Goal: Task Accomplishment & Management: Manage account settings

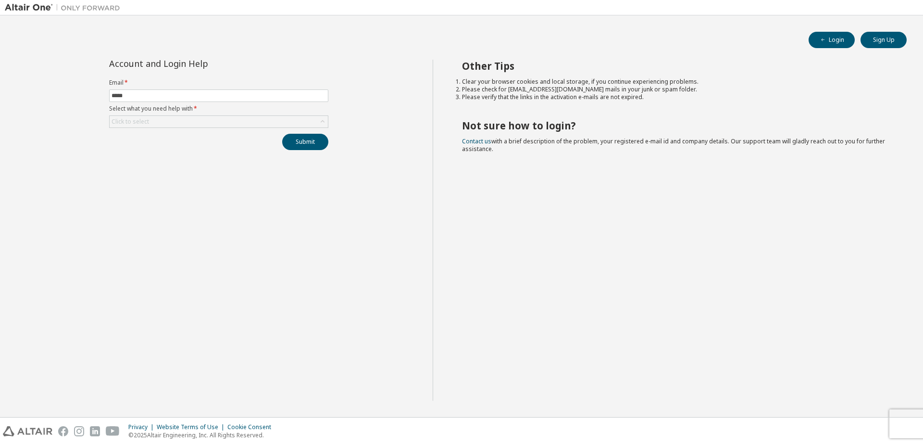
type input "**********"
click at [194, 121] on div "Click to select" at bounding box center [219, 122] width 218 height 12
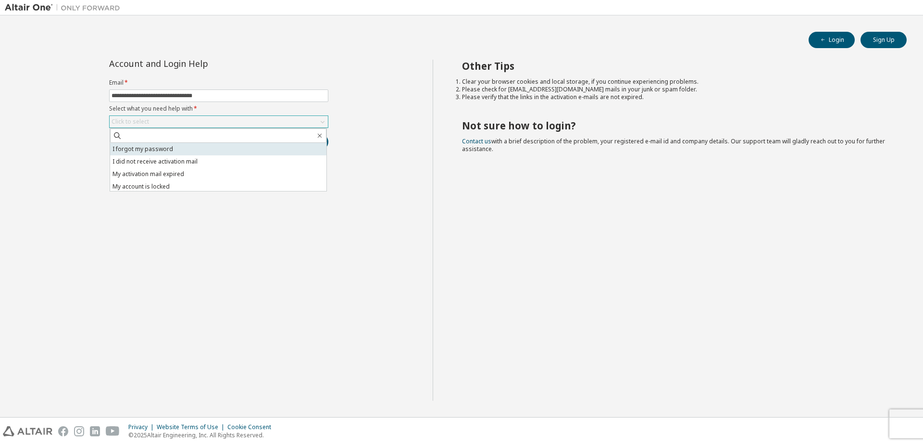
click at [181, 146] on li "I forgot my password" at bounding box center [218, 149] width 216 height 12
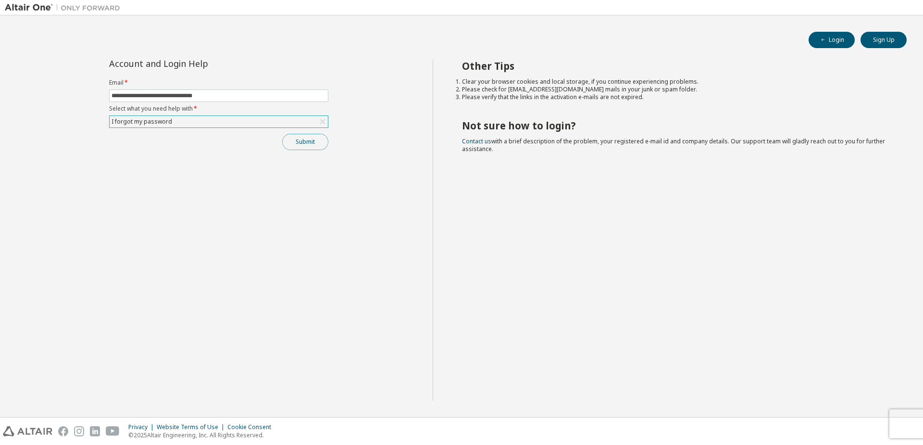
click at [306, 144] on button "Submit" at bounding box center [305, 142] width 46 height 16
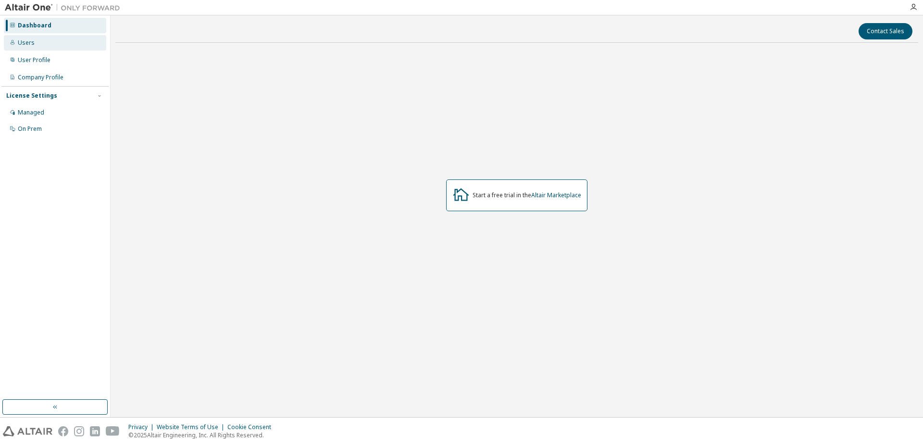
click at [65, 42] on div "Users" at bounding box center [55, 42] width 102 height 15
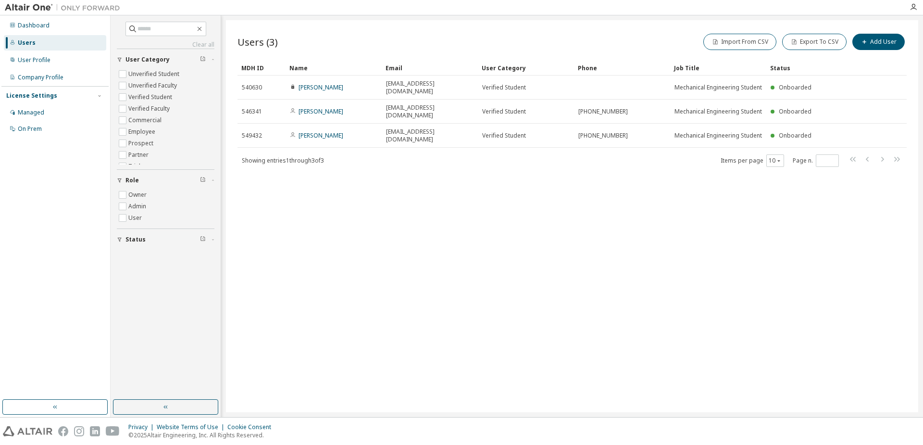
click at [532, 228] on div "Users (3) Import From CSV Export To CSV Add User Clear Load Save Save As Field …" at bounding box center [572, 216] width 692 height 392
click at [858, 39] on button "Add User" at bounding box center [878, 42] width 52 height 16
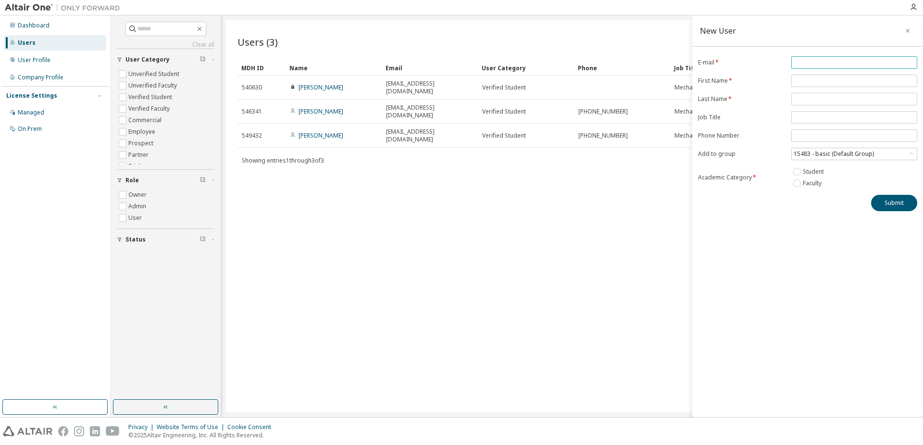
click at [838, 60] on input "email" at bounding box center [853, 63] width 121 height 8
paste input "**********"
type input "**********"
click at [831, 83] on input "text" at bounding box center [853, 81] width 121 height 8
type input "****"
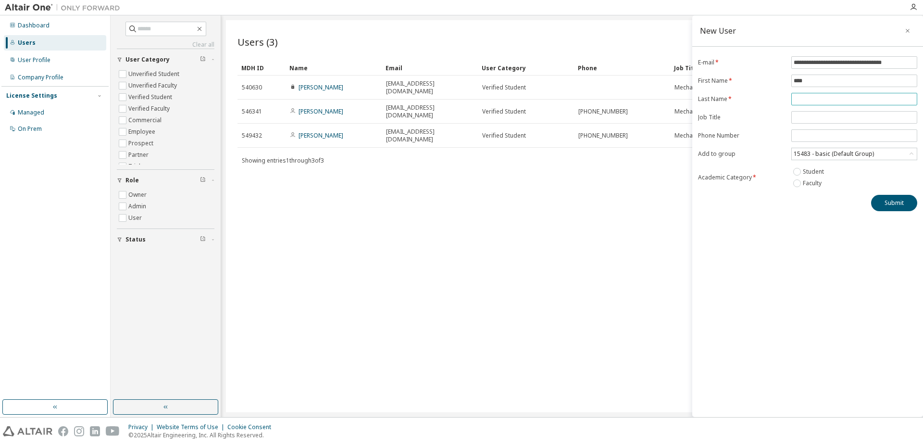
click at [809, 102] on input "text" at bounding box center [853, 99] width 121 height 8
type input "********"
click at [829, 117] on input "text" at bounding box center [853, 117] width 121 height 8
click at [772, 138] on label "Phone Number" at bounding box center [741, 136] width 87 height 8
click at [854, 159] on div "15483 - basic (Default Group)" at bounding box center [833, 153] width 83 height 11
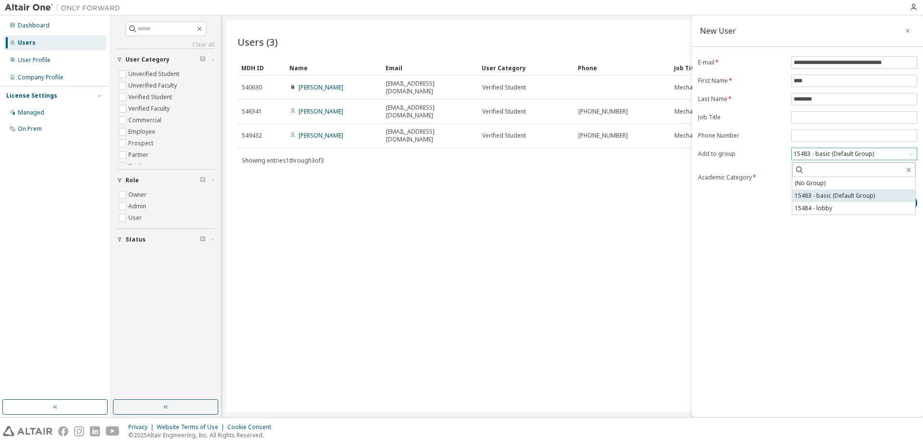
click at [848, 198] on li "15483 - basic (Default Group)" at bounding box center [853, 195] width 123 height 12
click at [902, 200] on button "Submit" at bounding box center [894, 203] width 46 height 16
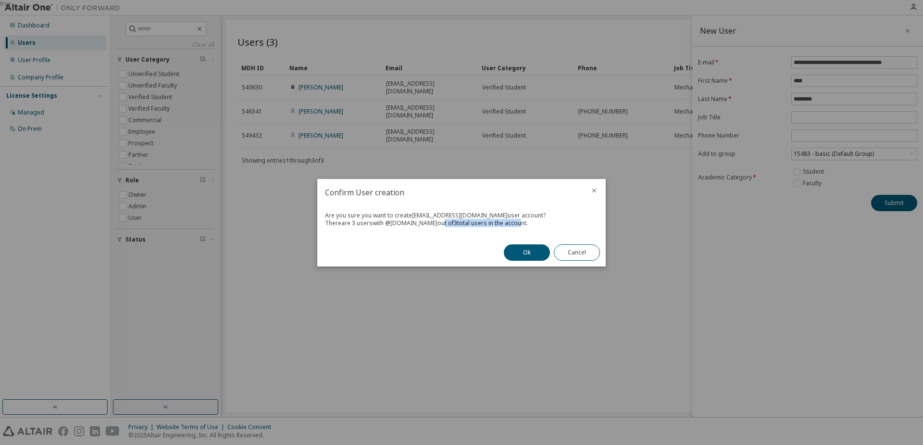
drag, startPoint x: 450, startPoint y: 221, endPoint x: 529, endPoint y: 226, distance: 78.5
click at [528, 226] on div "There are 3 users with @ alunos.utfpr.edu.br out of 3 total users in the accoun…" at bounding box center [461, 223] width 273 height 8
click at [530, 226] on div "There are 3 users with @ alunos.utfpr.edu.br out of 3 total users in the accoun…" at bounding box center [461, 223] width 273 height 8
drag, startPoint x: 530, startPoint y: 226, endPoint x: 408, endPoint y: 213, distance: 122.2
click at [408, 213] on div "Are you sure you want to create joaosiqueira.2022@alunos.utfpr.edu.br user acco…" at bounding box center [461, 222] width 288 height 33
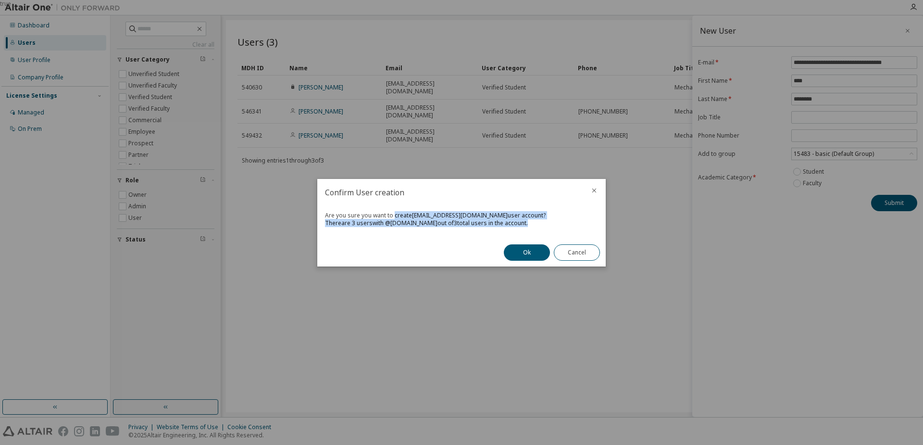
click at [408, 213] on div "Are you sure you want to create joaosiqueira.2022@alunos.utfpr.edu.br user acco…" at bounding box center [461, 215] width 273 height 8
click at [596, 188] on icon "close" at bounding box center [594, 190] width 8 height 8
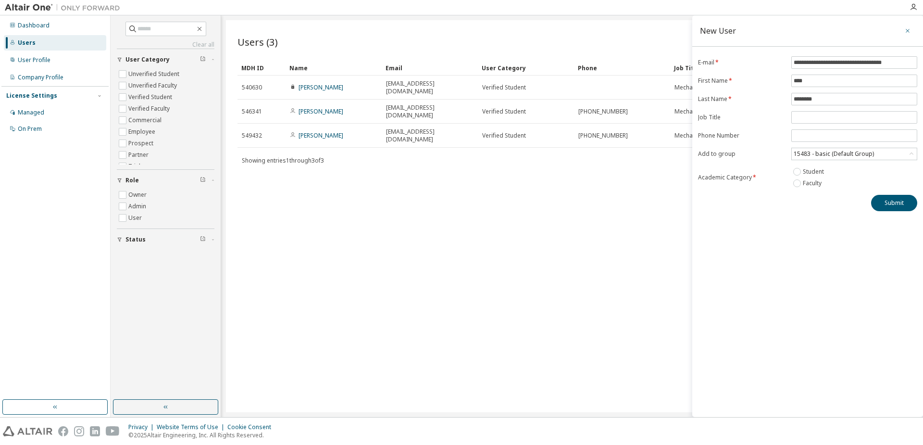
click at [912, 30] on button "button" at bounding box center [907, 30] width 15 height 15
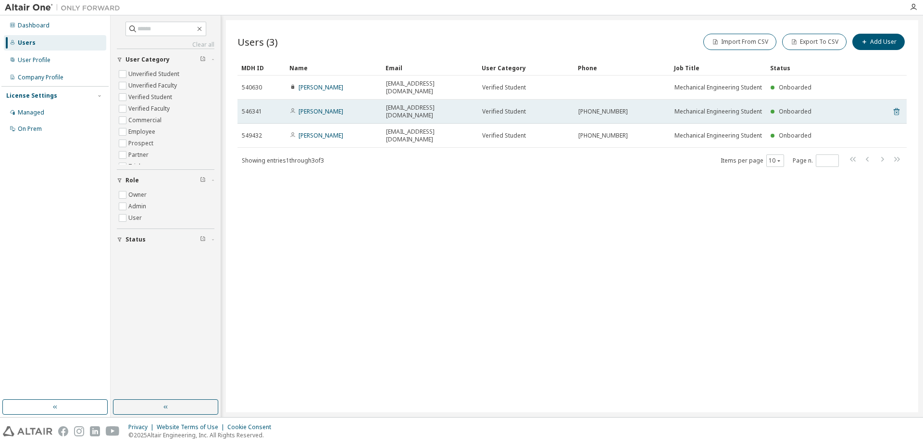
click at [899, 111] on icon at bounding box center [896, 111] width 6 height 7
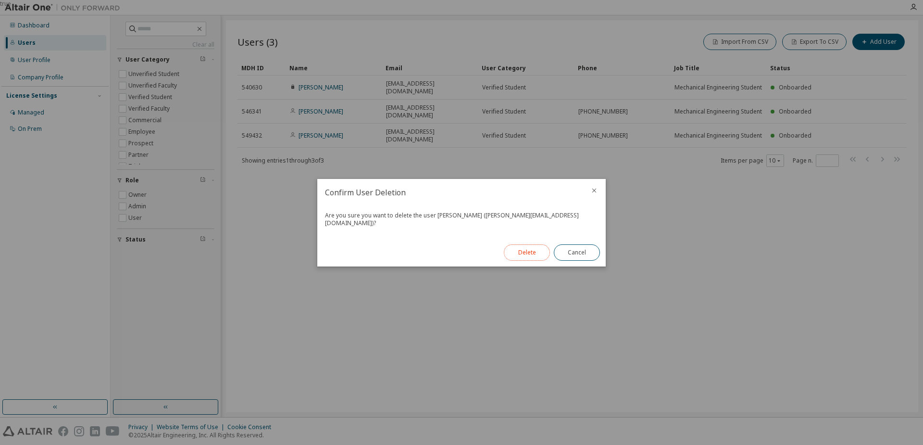
click at [523, 245] on button "Delete" at bounding box center [527, 252] width 46 height 16
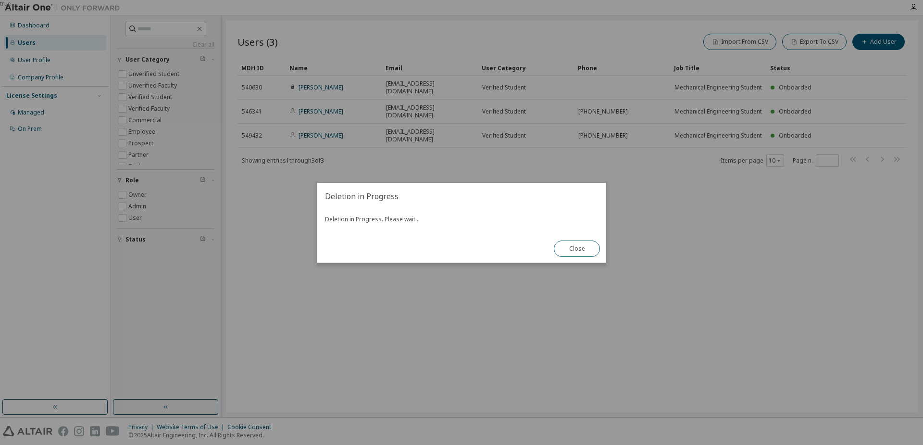
click at [731, 257] on div "true" at bounding box center [461, 222] width 923 height 445
click at [662, 282] on div "true" at bounding box center [461, 222] width 923 height 445
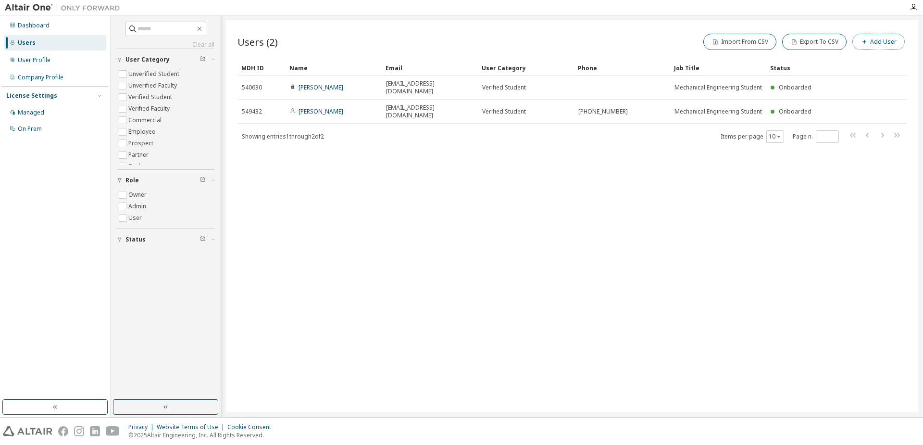
click at [877, 43] on button "Add User" at bounding box center [878, 42] width 52 height 16
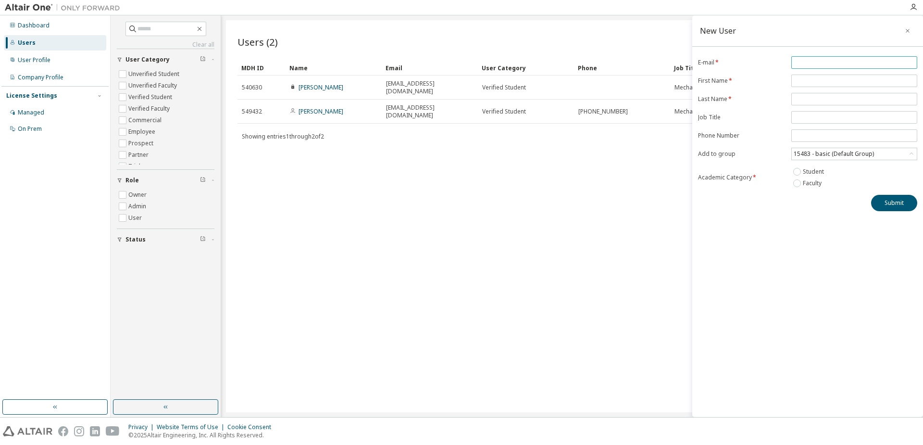
click at [811, 65] on input "email" at bounding box center [853, 63] width 121 height 8
paste input "**********"
type input "**********"
click at [819, 84] on input "text" at bounding box center [853, 81] width 121 height 8
type input "****"
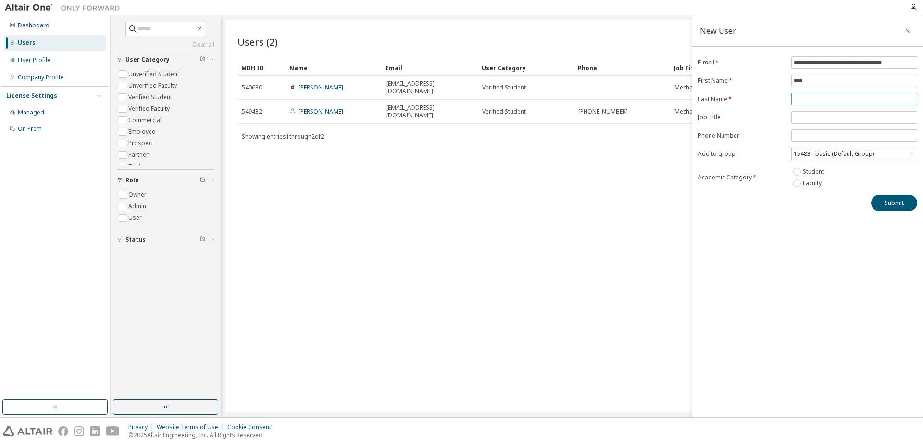
click at [812, 96] on input "text" at bounding box center [853, 99] width 121 height 8
type input "********"
click at [846, 138] on input "tel" at bounding box center [853, 136] width 121 height 8
click at [832, 121] on input "text" at bounding box center [853, 117] width 121 height 8
type input "**********"
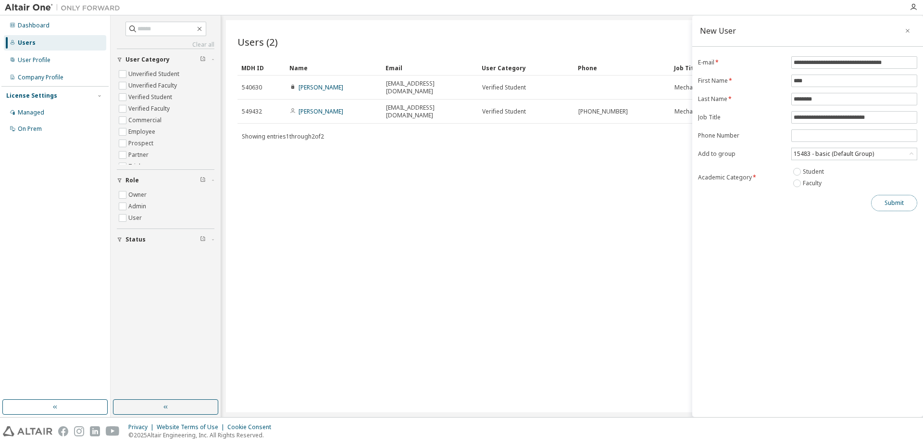
click at [885, 204] on button "Submit" at bounding box center [894, 203] width 46 height 16
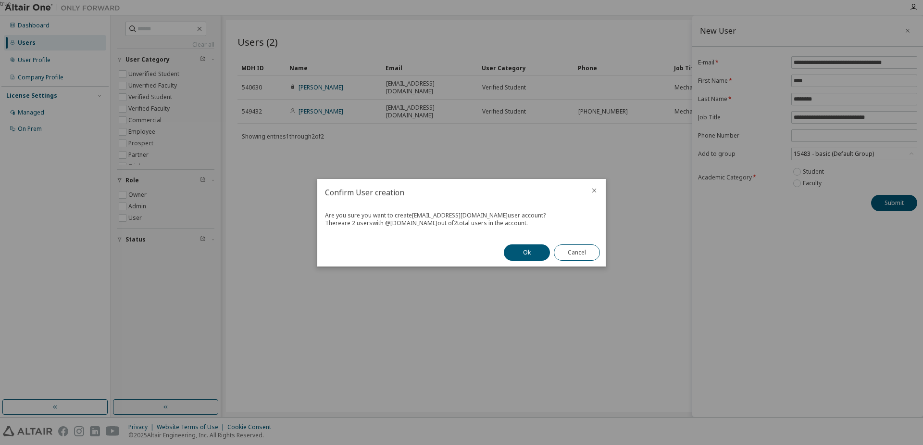
click at [597, 193] on icon "close" at bounding box center [594, 190] width 8 height 8
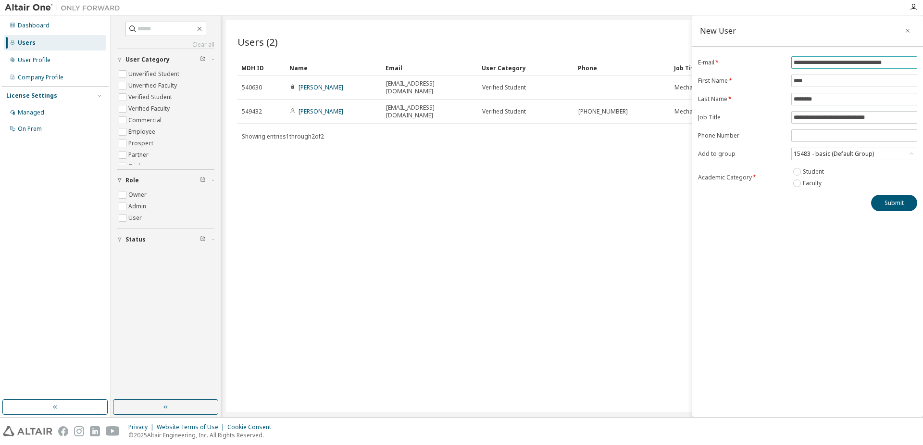
drag, startPoint x: 907, startPoint y: 65, endPoint x: 737, endPoint y: 73, distance: 169.8
click at [737, 73] on form "**********" at bounding box center [807, 122] width 219 height 133
click at [898, 201] on button "Submit" at bounding box center [894, 203] width 46 height 16
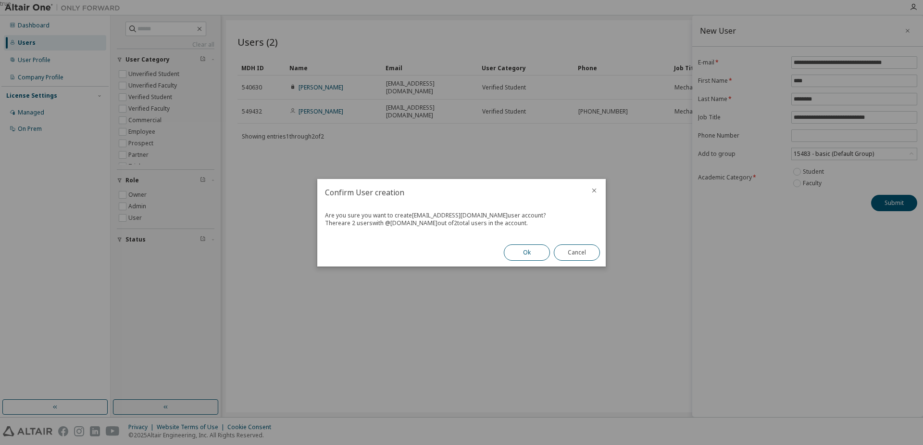
click at [523, 251] on button "Ok" at bounding box center [527, 252] width 46 height 16
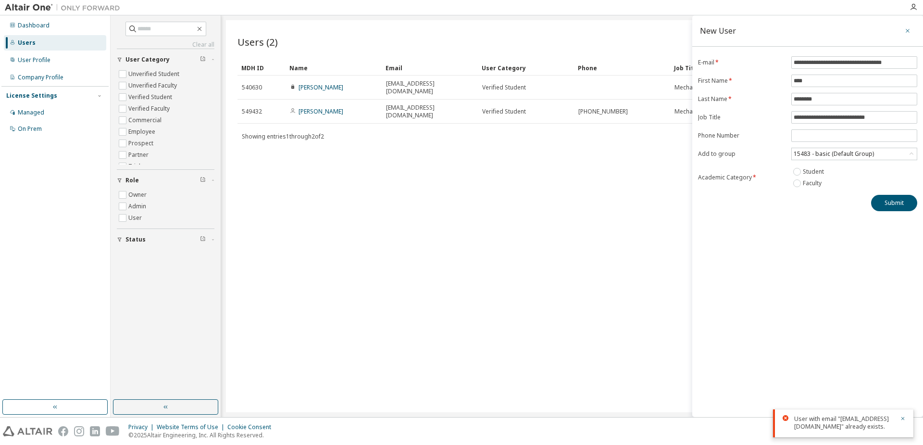
click at [905, 30] on icon "button" at bounding box center [907, 31] width 7 height 8
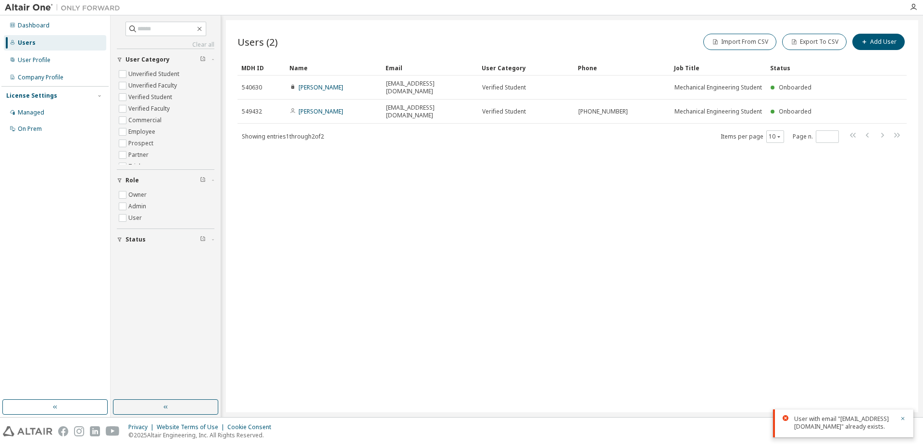
click at [644, 238] on div "Users (2) Import From CSV Export To CSV Add User Clear Load Save Save As Field …" at bounding box center [572, 216] width 692 height 392
click at [429, 251] on div "Users (2) Import From CSV Export To CSV Add User Clear Load Save Save As Field …" at bounding box center [572, 216] width 692 height 392
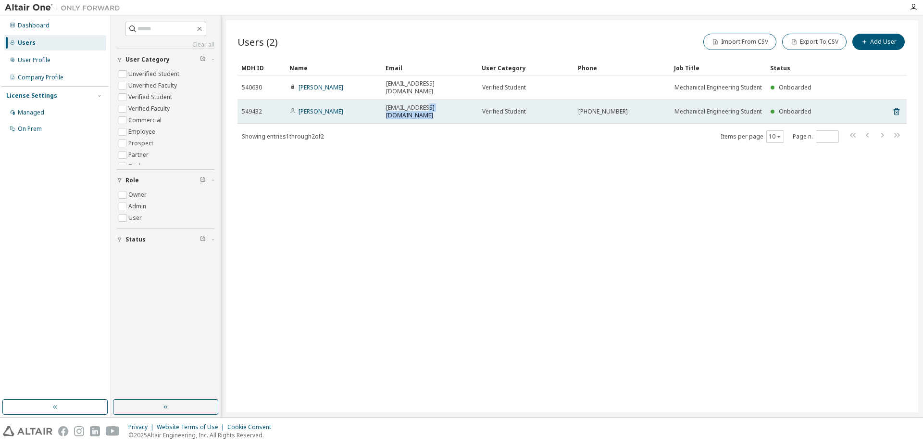
drag, startPoint x: 466, startPoint y: 113, endPoint x: 420, endPoint y: 118, distance: 45.5
click at [420, 118] on td "[EMAIL_ADDRESS][DOMAIN_NAME]" at bounding box center [430, 111] width 96 height 24
click at [425, 113] on span "[EMAIL_ADDRESS][DOMAIN_NAME]" at bounding box center [429, 111] width 87 height 15
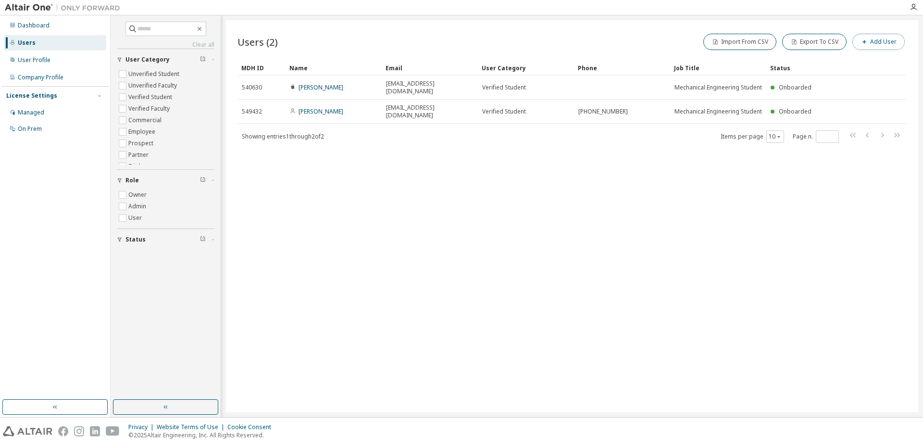
click at [878, 44] on button "Add User" at bounding box center [878, 42] width 52 height 16
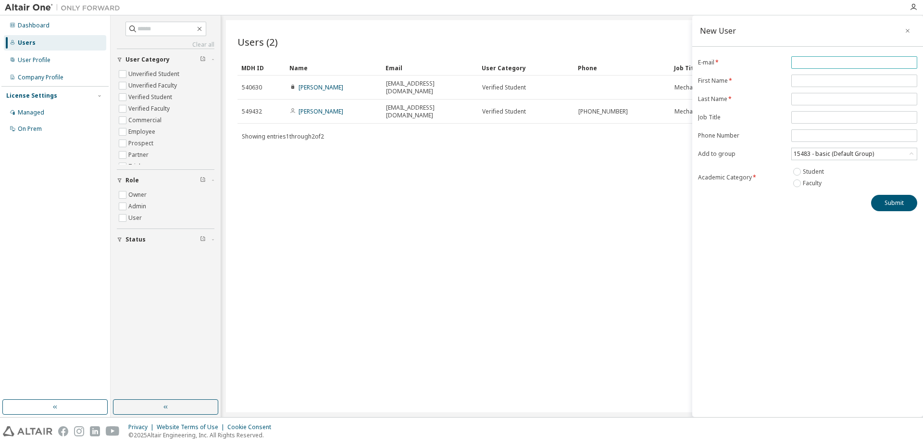
click at [831, 60] on input "email" at bounding box center [853, 63] width 121 height 8
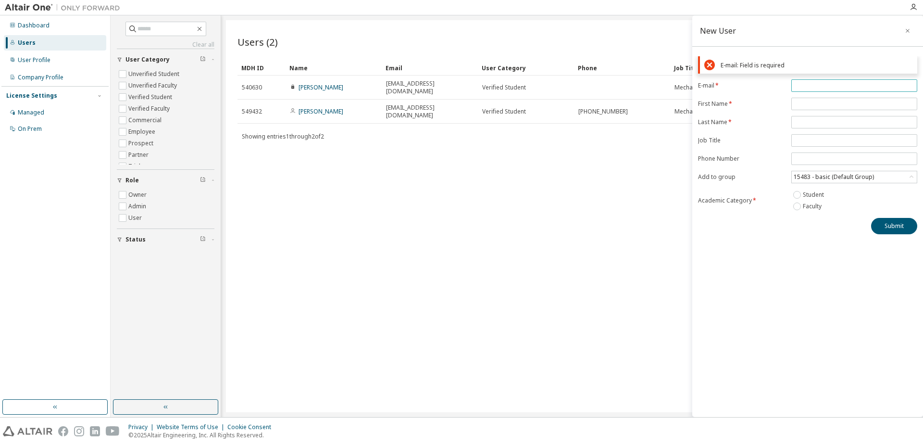
paste input "**********"
type input "**********"
click at [822, 110] on form "**********" at bounding box center [807, 145] width 219 height 133
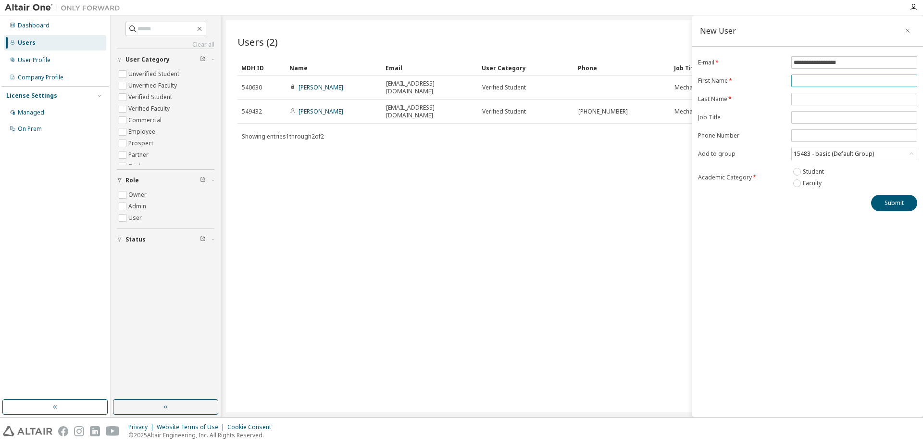
click at [838, 87] on span at bounding box center [854, 80] width 126 height 12
click at [829, 81] on input "text" at bounding box center [853, 81] width 121 height 8
type input "****"
type input "********"
click at [877, 207] on button "Submit" at bounding box center [894, 203] width 46 height 16
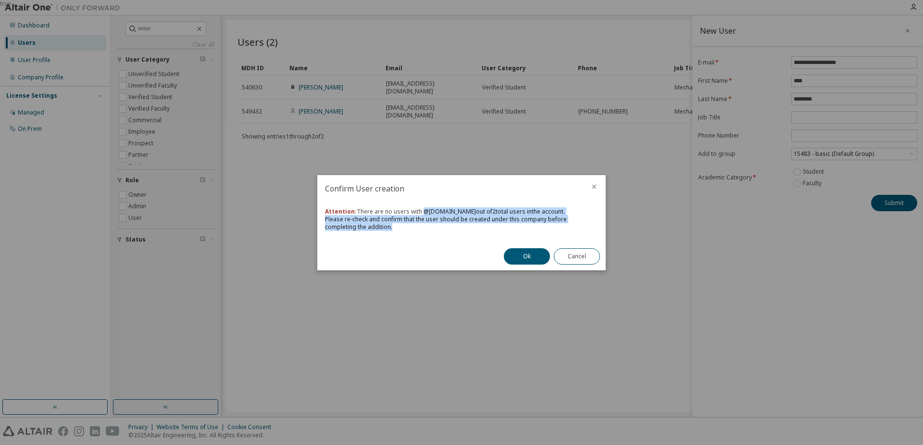
drag, startPoint x: 423, startPoint y: 214, endPoint x: 474, endPoint y: 226, distance: 52.3
click at [474, 226] on div "Attention: There are no users with @ [DOMAIN_NAME] out of 2 total users in the …" at bounding box center [461, 219] width 273 height 23
drag, startPoint x: 465, startPoint y: 227, endPoint x: 376, endPoint y: 211, distance: 90.3
click at [376, 211] on div "Attention: There are no users with @ [DOMAIN_NAME] out of 2 total users in the …" at bounding box center [461, 219] width 273 height 23
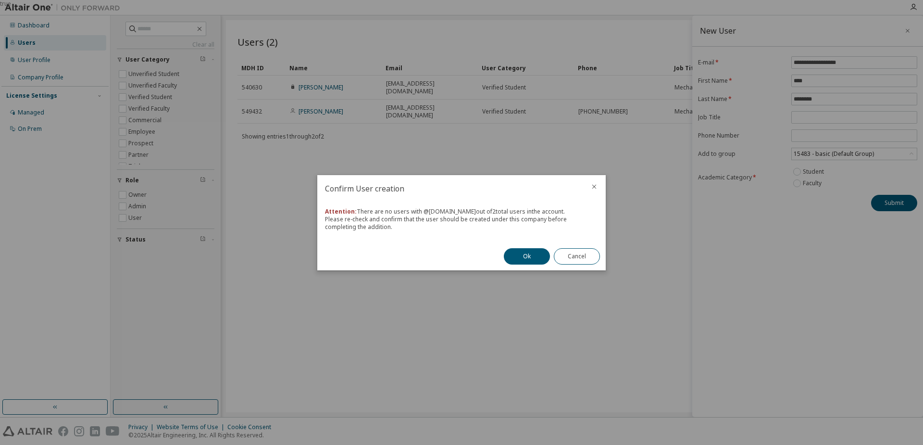
click at [376, 211] on div "Attention: There are no users with @ [DOMAIN_NAME] out of 2 total users in the …" at bounding box center [461, 219] width 273 height 23
drag, startPoint x: 356, startPoint y: 220, endPoint x: 404, endPoint y: 225, distance: 47.9
click at [404, 225] on div "Attention: There are no users with @ [DOMAIN_NAME] out of 2 total users in the …" at bounding box center [461, 219] width 273 height 23
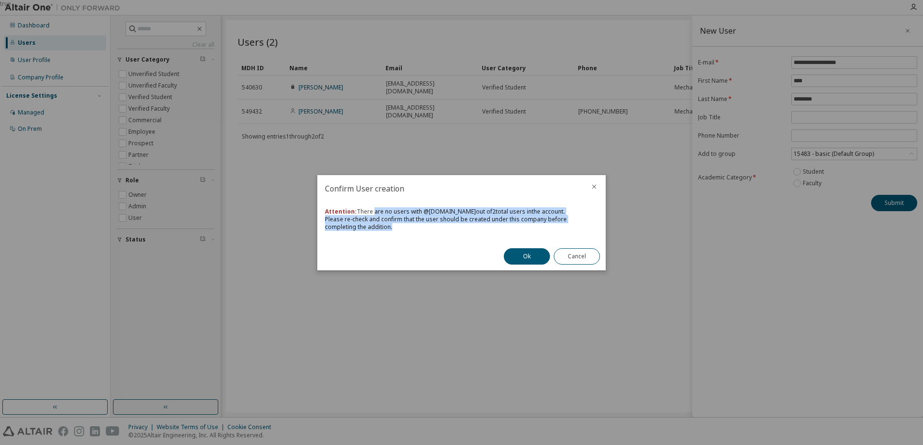
drag, startPoint x: 395, startPoint y: 226, endPoint x: 373, endPoint y: 207, distance: 28.6
click at [373, 208] on div "Attention: There are no users with @ [DOMAIN_NAME] out of 2 total users in the …" at bounding box center [461, 219] width 273 height 23
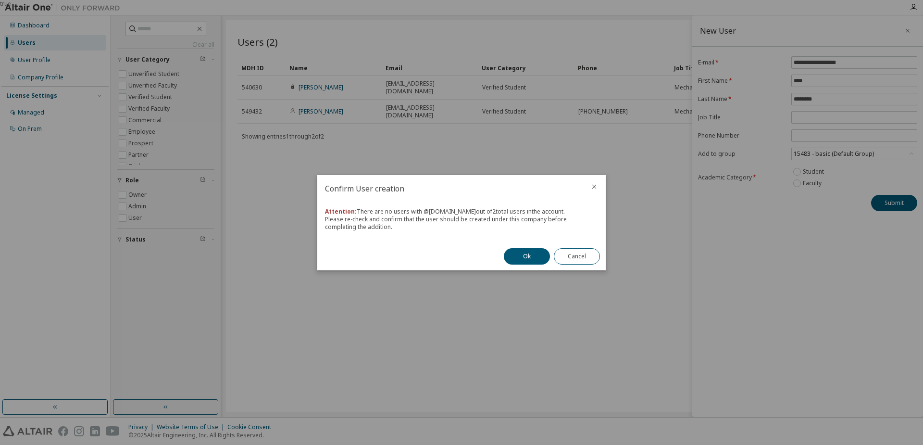
click at [373, 207] on div "Attention: There are no users with @ [DOMAIN_NAME] out of 2 total users in the …" at bounding box center [461, 222] width 288 height 40
drag, startPoint x: 373, startPoint y: 207, endPoint x: 413, endPoint y: 222, distance: 42.0
click at [413, 222] on div "Attention: There are no users with @ [DOMAIN_NAME] out of 2 total users in the …" at bounding box center [461, 222] width 288 height 40
click at [413, 222] on div "Attention: There are no users with @ [DOMAIN_NAME] out of 2 total users in the …" at bounding box center [461, 219] width 273 height 23
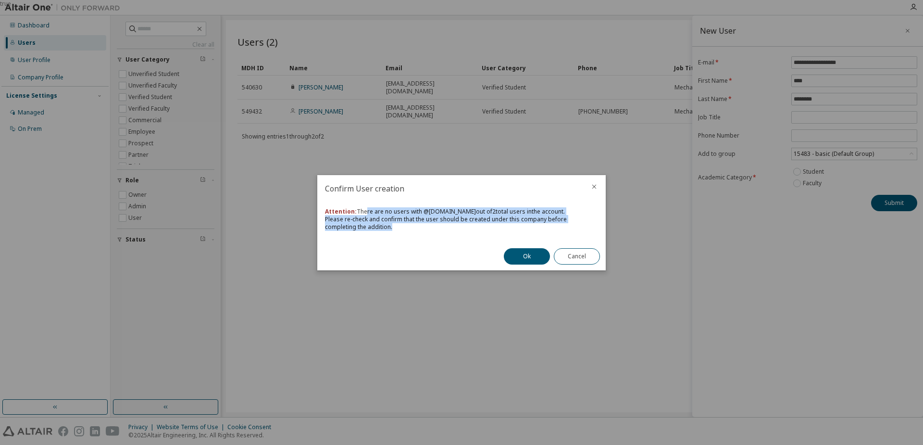
drag, startPoint x: 414, startPoint y: 226, endPoint x: 365, endPoint y: 212, distance: 50.4
click at [365, 212] on div "Attention: There are no users with @ [DOMAIN_NAME] out of 2 total users in the …" at bounding box center [461, 219] width 273 height 23
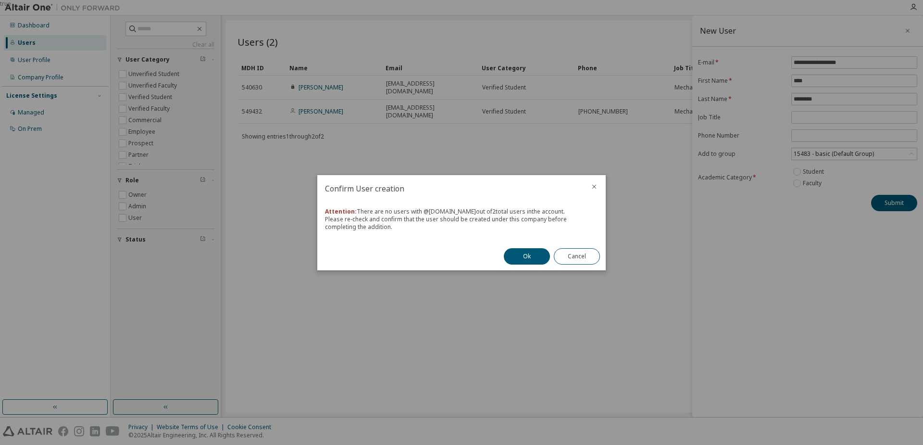
click at [365, 212] on div "Attention: There are no users with @ [DOMAIN_NAME] out of 2 total users in the …" at bounding box center [461, 219] width 273 height 23
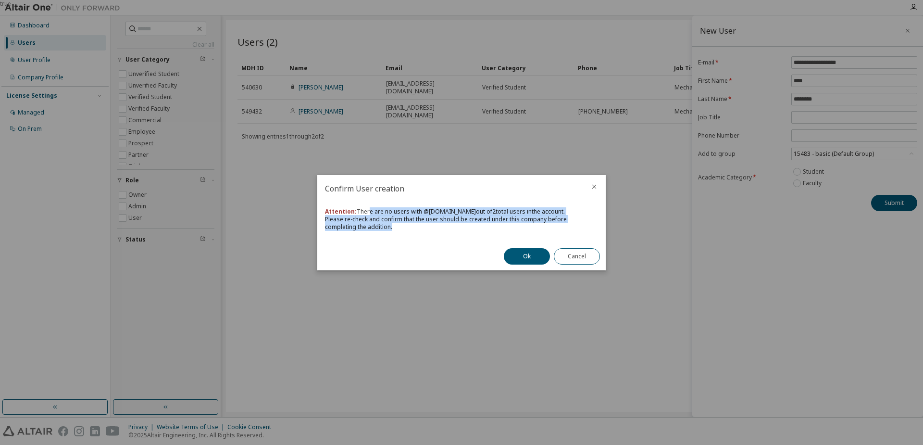
drag, startPoint x: 395, startPoint y: 221, endPoint x: 453, endPoint y: 242, distance: 62.5
click at [453, 242] on div "Attention: There are no users with @ [DOMAIN_NAME] out of 2 total users in the …" at bounding box center [461, 222] width 288 height 40
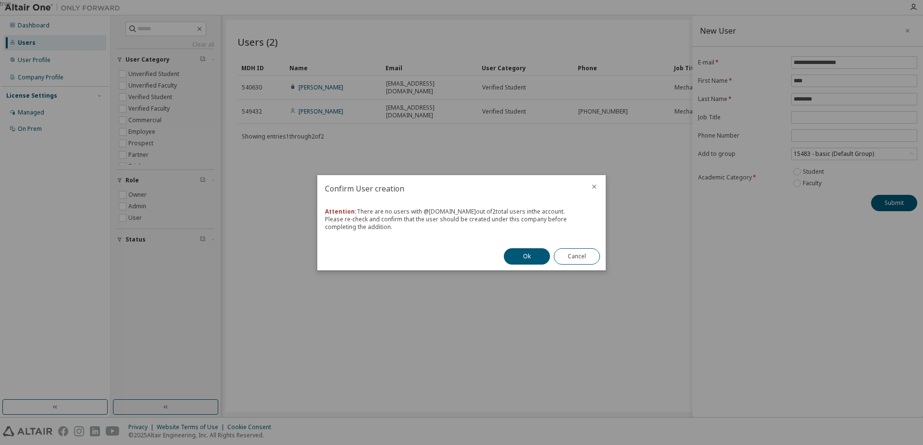
click at [453, 242] on div "Confirm User creation Attention: There are no users with @ [DOMAIN_NAME] out of…" at bounding box center [461, 222] width 288 height 95
click at [523, 258] on button "Ok" at bounding box center [527, 256] width 46 height 16
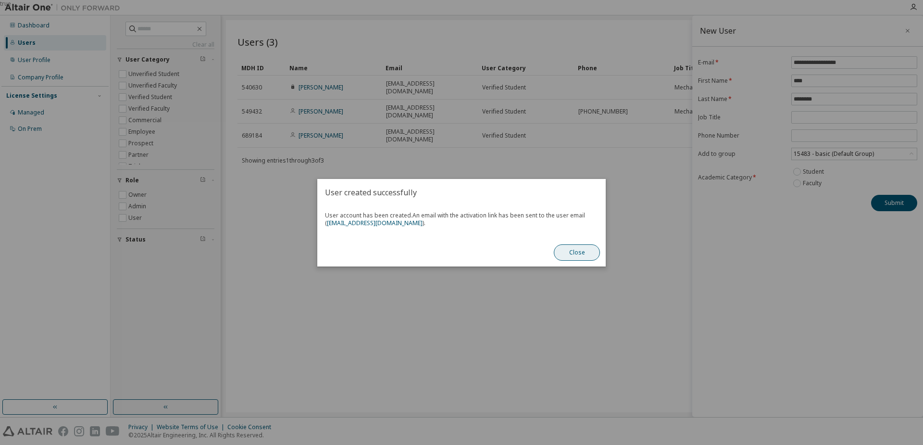
click at [582, 254] on button "Close" at bounding box center [577, 252] width 46 height 16
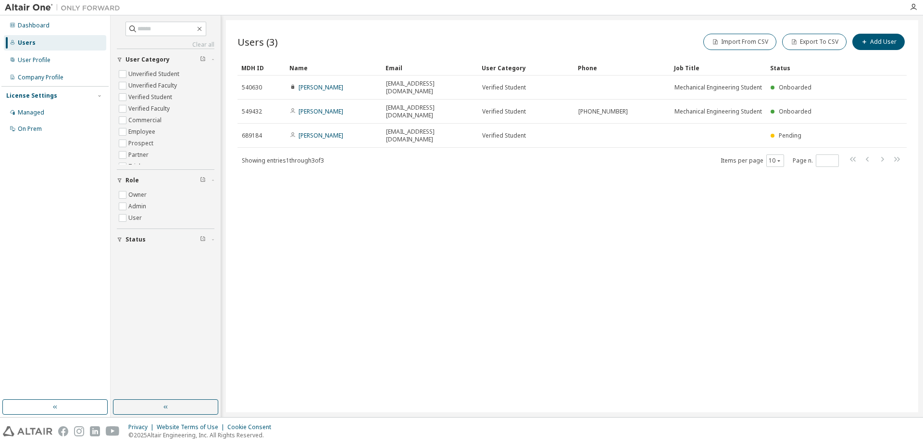
click at [602, 239] on div "Users (3) Import From CSV Export To CSV Add User Clear Load Save Save As Field …" at bounding box center [572, 216] width 692 height 392
click at [629, 234] on div "Users (3) Import From CSV Export To CSV Add User Clear Load Save Save As Field …" at bounding box center [572, 216] width 692 height 392
click at [845, 250] on div "Users (3) Import From CSV Export To CSV Add User Clear Load Save Save As Field …" at bounding box center [572, 216] width 692 height 392
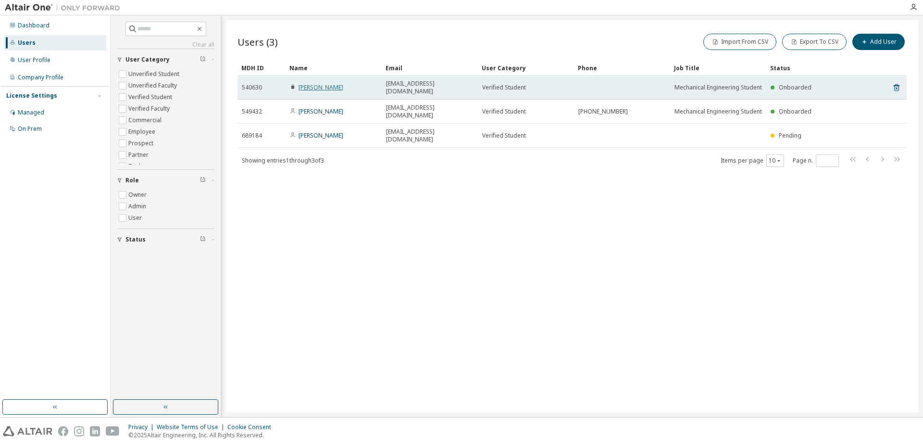
click at [319, 91] on link "[PERSON_NAME]" at bounding box center [320, 87] width 45 height 8
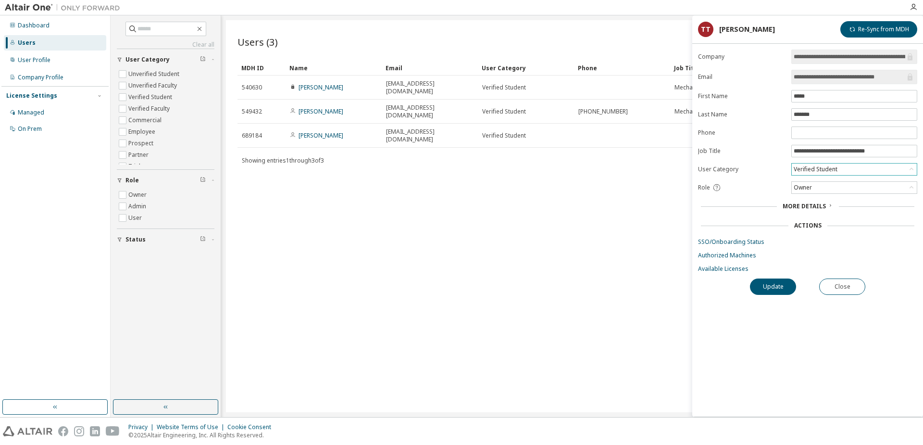
click at [839, 171] on div "Verified Student" at bounding box center [853, 169] width 125 height 12
click at [840, 171] on div "Verified Student" at bounding box center [853, 169] width 125 height 12
click at [726, 136] on label "Phone" at bounding box center [741, 133] width 87 height 8
click at [807, 185] on div "Owner" at bounding box center [802, 187] width 21 height 11
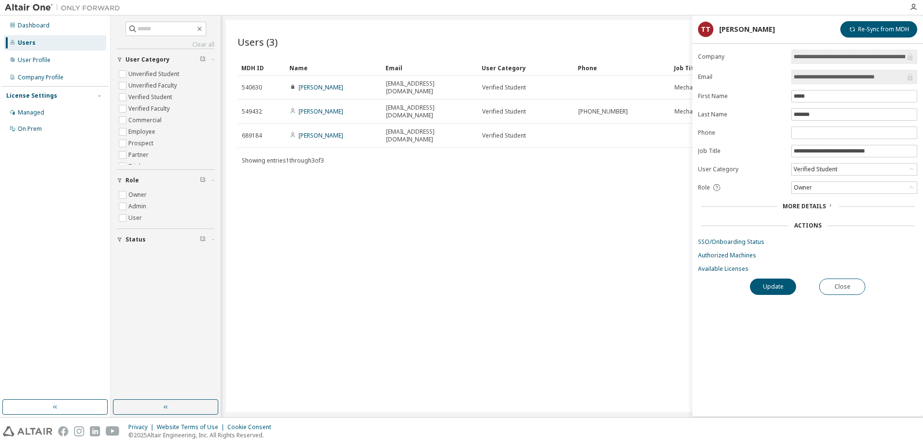
click at [692, 153] on div "Showing entries 1 through 3 of 3 Items per page 10 Page n. *" at bounding box center [571, 160] width 669 height 14
click at [703, 269] on link "Available Licenses" at bounding box center [807, 269] width 219 height 8
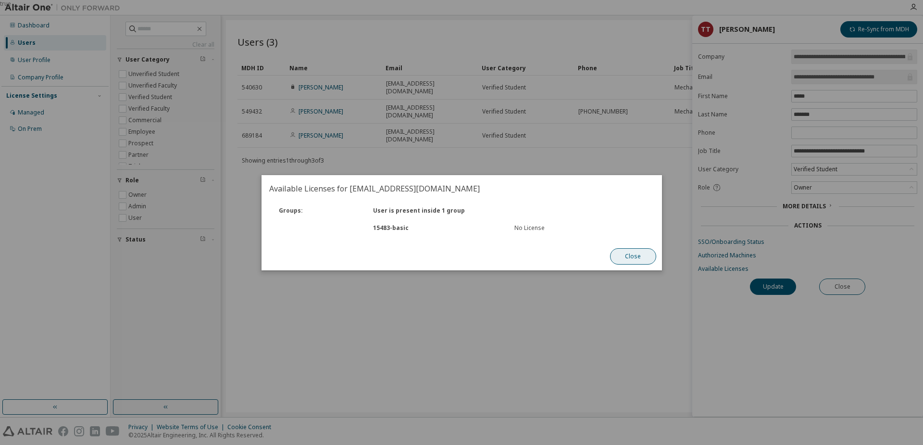
click at [630, 257] on button "Close" at bounding box center [632, 256] width 46 height 16
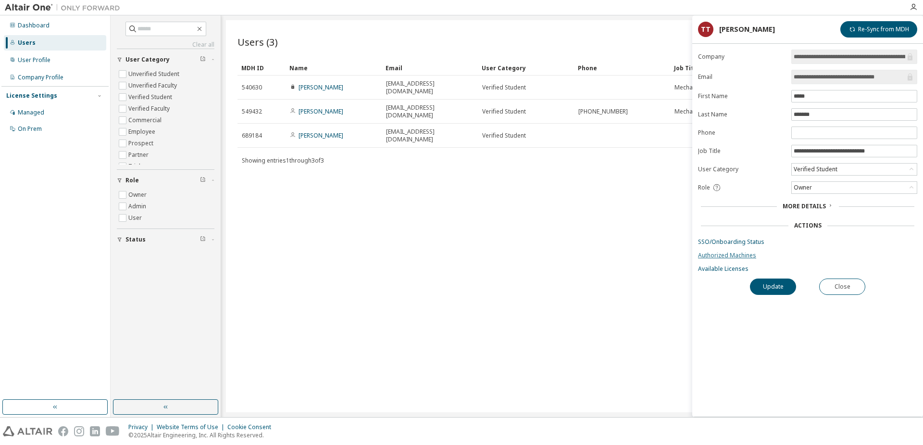
click at [749, 258] on link "Authorized Machines" at bounding box center [807, 255] width 219 height 8
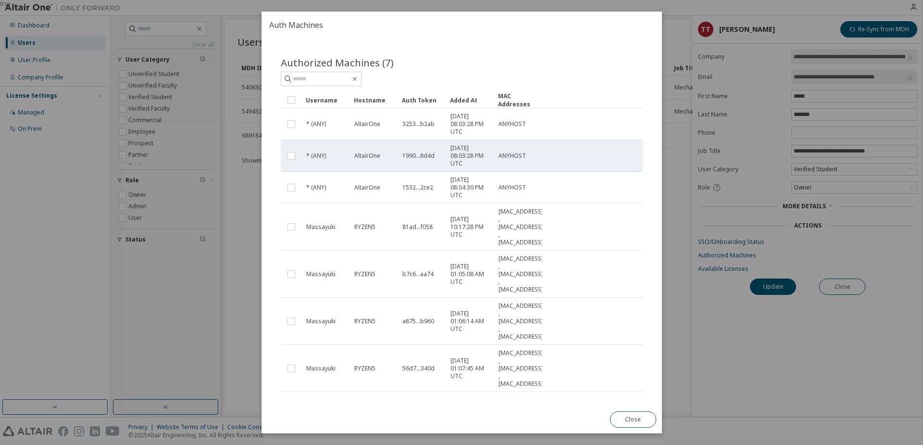
scroll to position [43, 0]
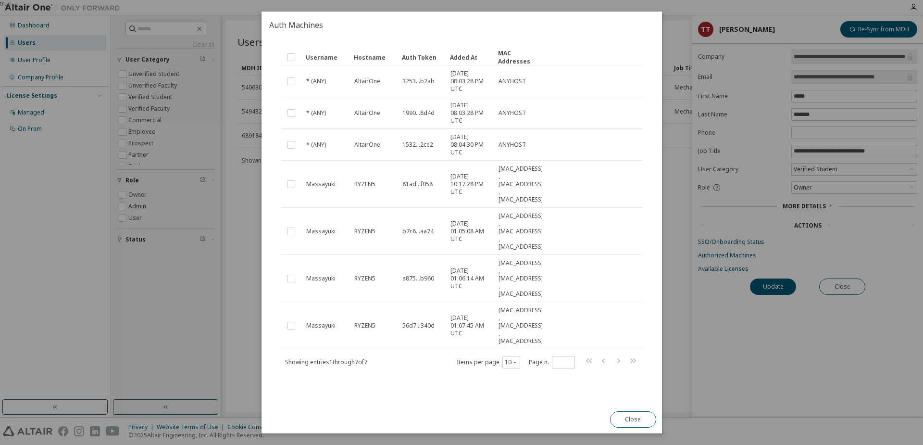
click at [642, 430] on div "Close" at bounding box center [633, 419] width 58 height 28
click at [636, 420] on button "Close" at bounding box center [632, 419] width 46 height 16
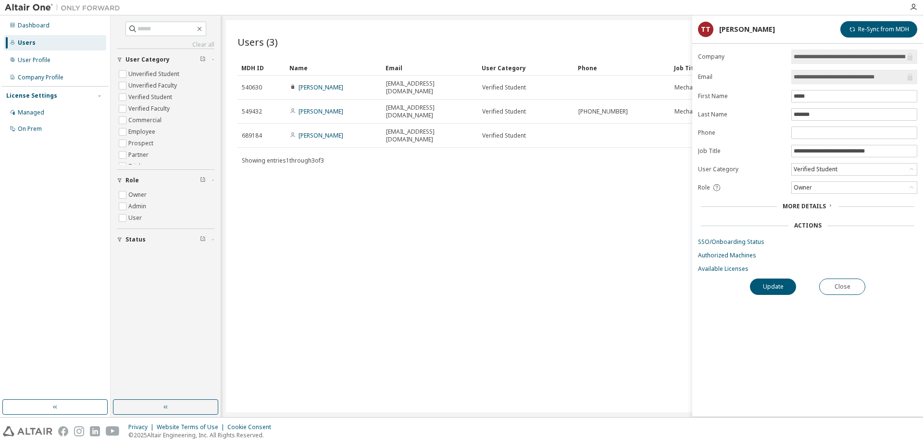
click at [831, 58] on input "**********" at bounding box center [848, 57] width 111 height 10
click at [605, 188] on div "Users (3) Import From CSV Export To CSV Add User Clear Load Save Save As Field …" at bounding box center [572, 216] width 692 height 392
click at [829, 212] on div "More Details" at bounding box center [807, 205] width 219 height 13
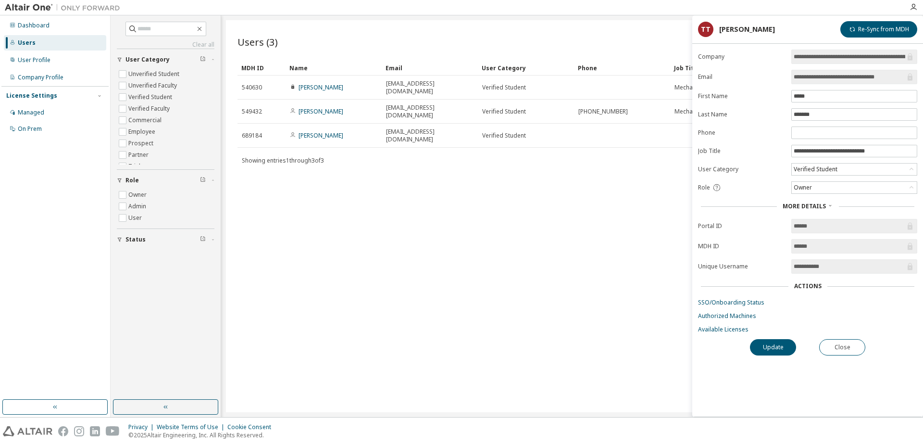
click at [828, 210] on div "More Details" at bounding box center [807, 206] width 50 height 8
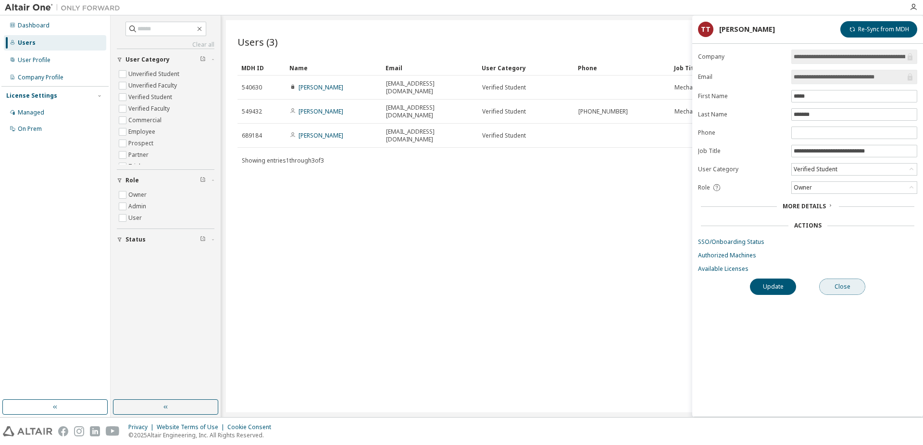
click at [857, 291] on button "Close" at bounding box center [842, 286] width 46 height 16
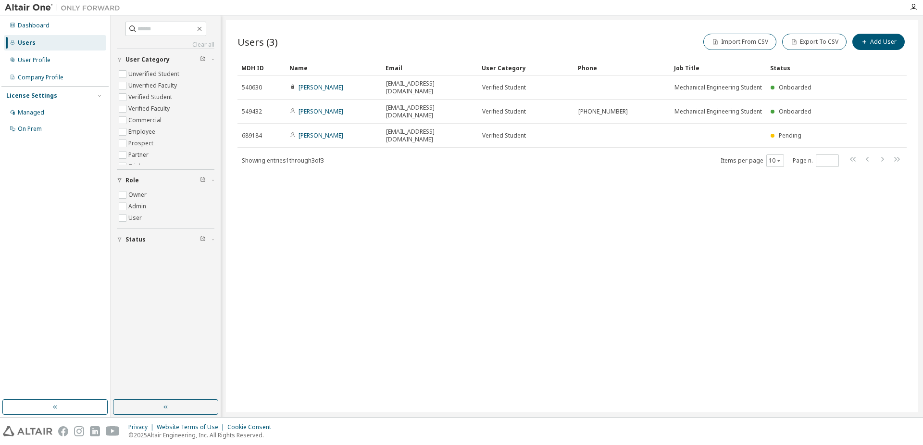
click at [669, 229] on div "Users (3) Import From CSV Export To CSV Add User Clear Load Save Save As Field …" at bounding box center [572, 216] width 692 height 392
click at [915, 9] on icon "button" at bounding box center [913, 7] width 8 height 8
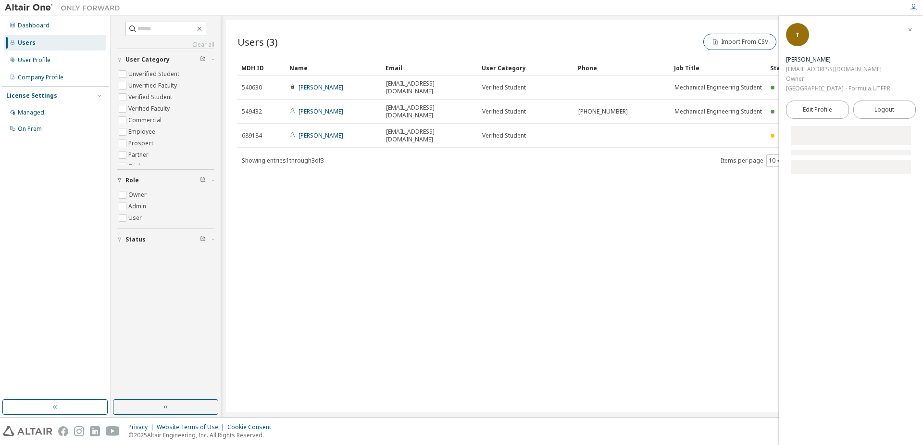
click at [915, 9] on icon "button" at bounding box center [913, 7] width 8 height 8
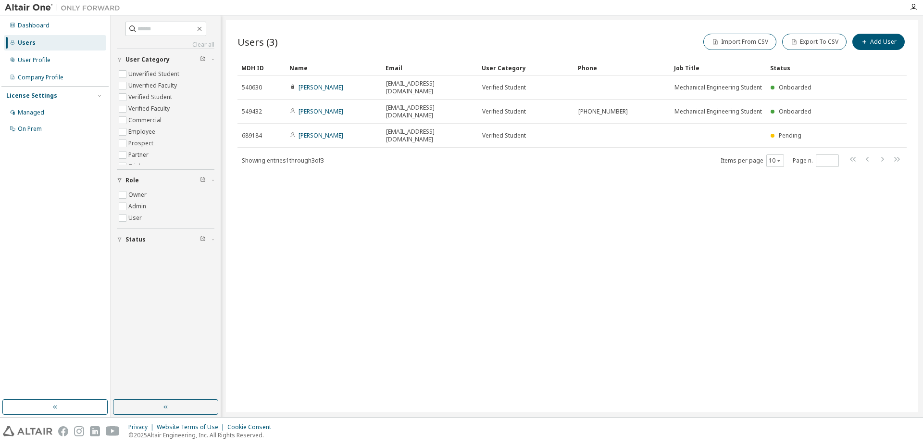
click at [919, 6] on div at bounding box center [912, 7] width 19 height 8
click at [913, 6] on icon "button" at bounding box center [913, 7] width 8 height 8
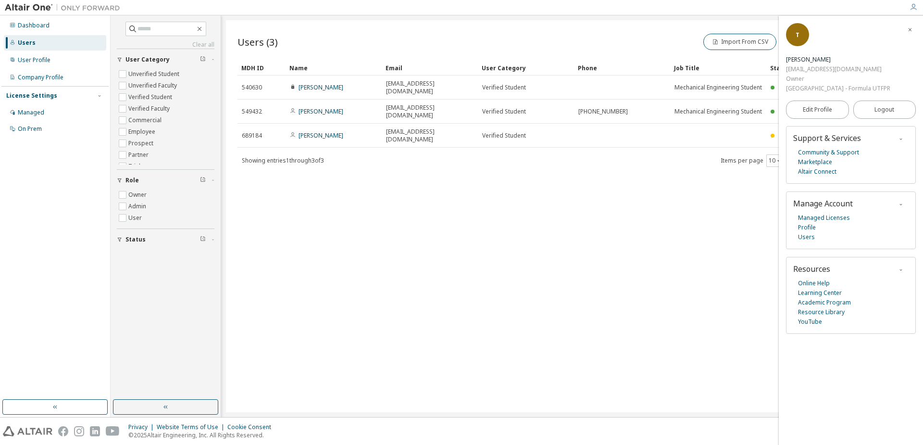
click at [913, 6] on icon "button" at bounding box center [913, 7] width 8 height 8
